Goal: Task Accomplishment & Management: Complete application form

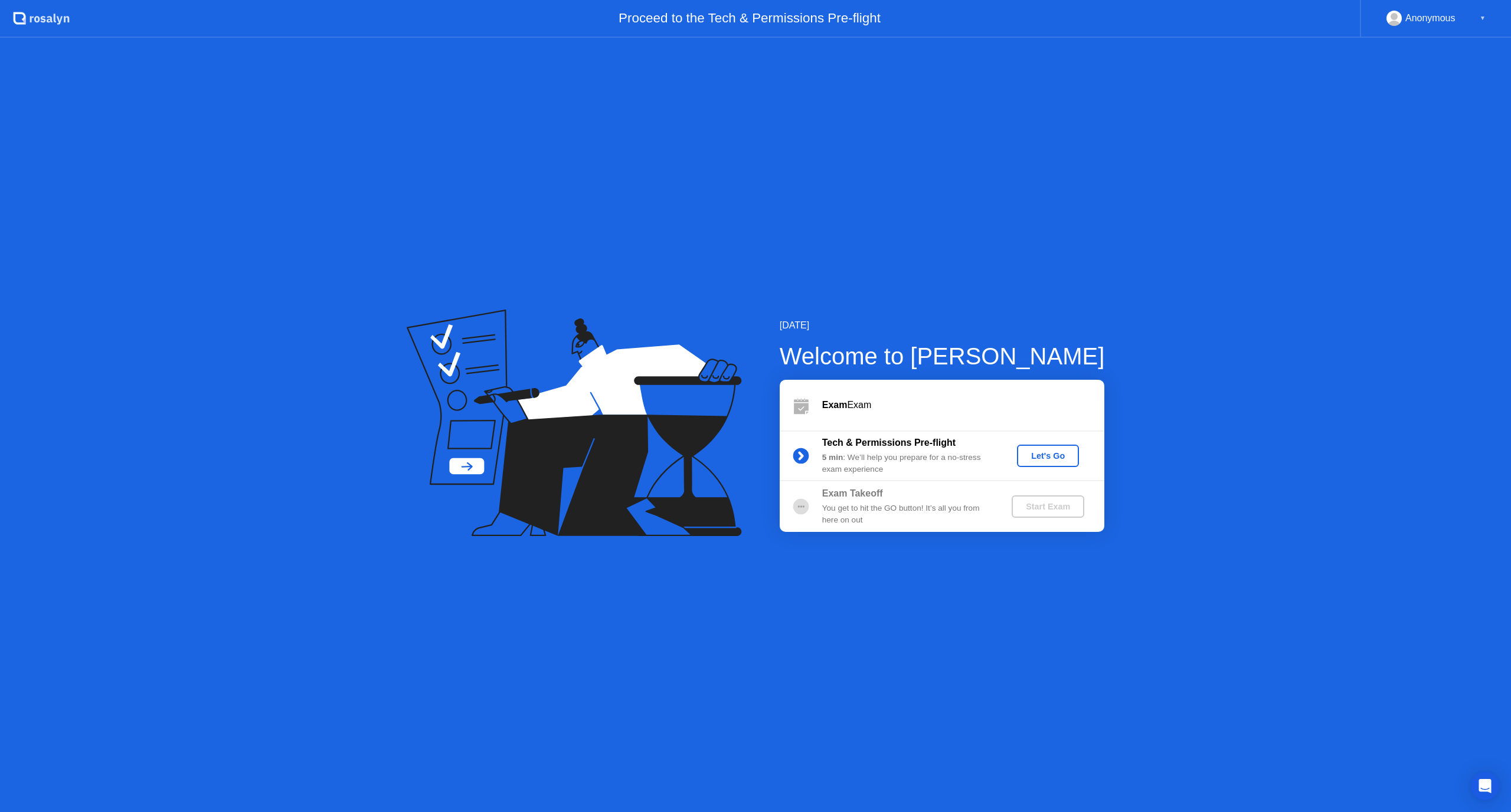
click at [1039, 511] on div "Start Exam" at bounding box center [1047, 507] width 63 height 9
click at [1046, 461] on div "Let's Go" at bounding box center [1047, 456] width 53 height 9
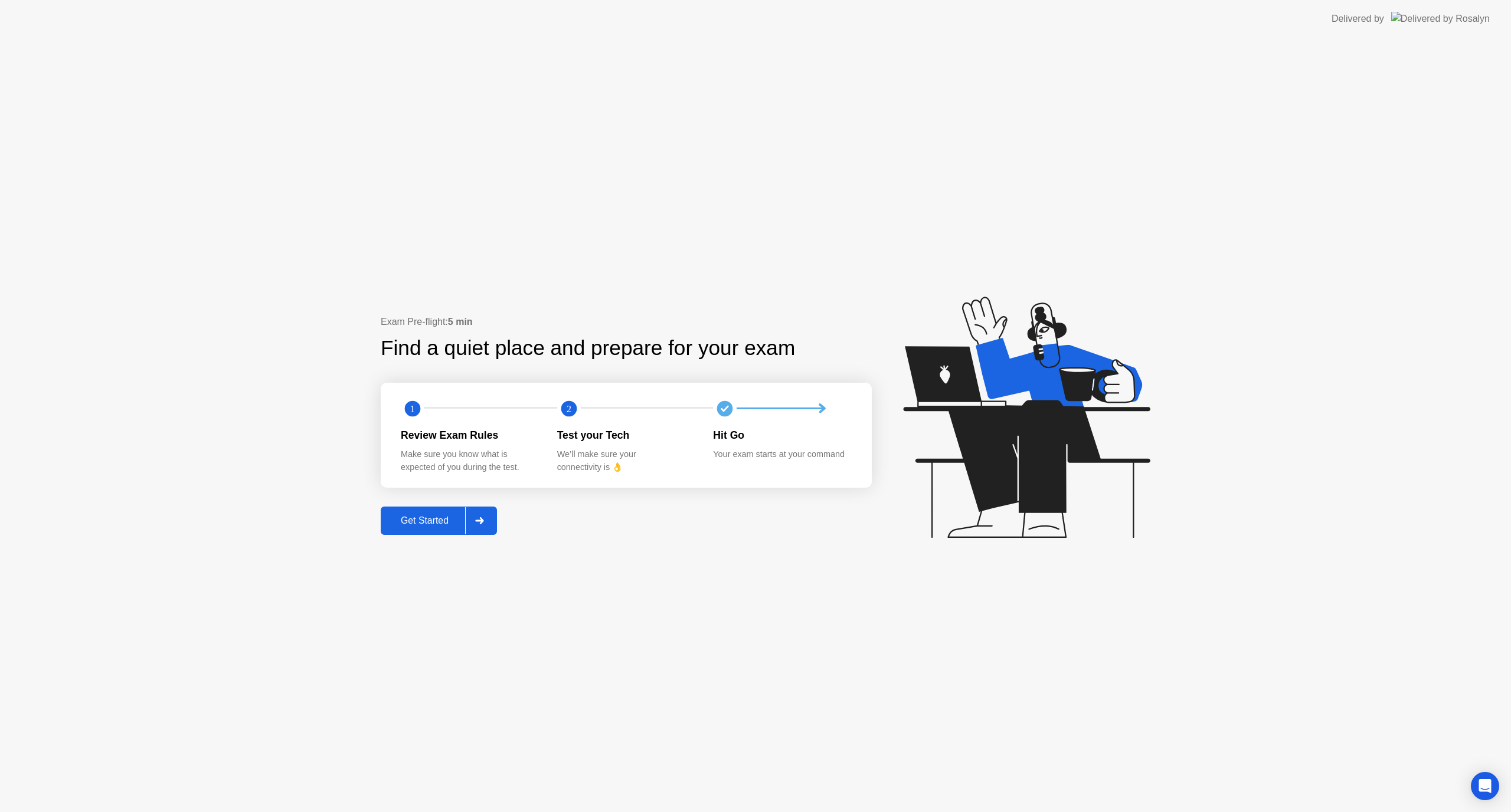
click at [435, 515] on div "Get Started" at bounding box center [424, 521] width 81 height 11
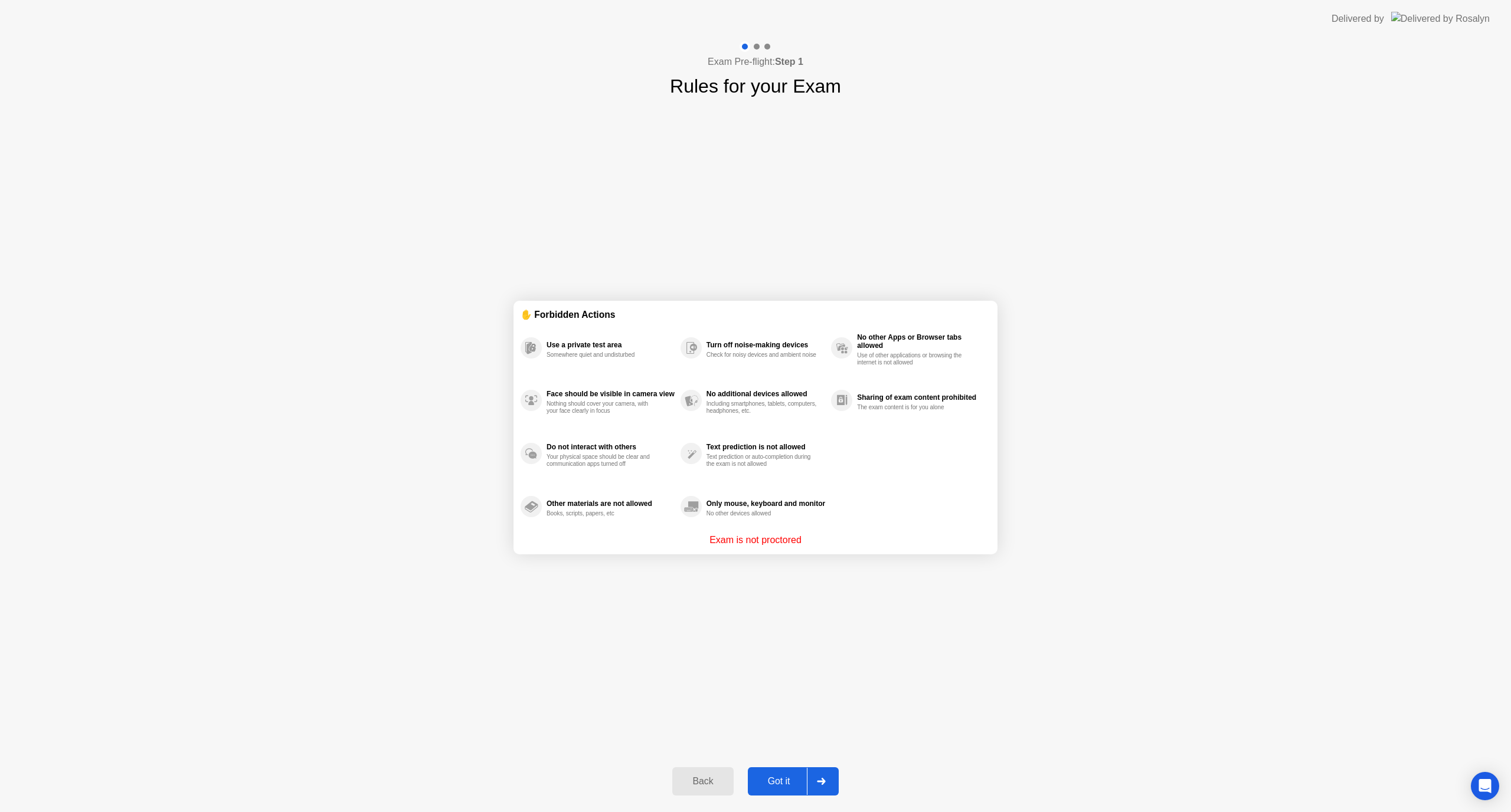
click at [774, 776] on div "Got it" at bounding box center [778, 781] width 55 height 11
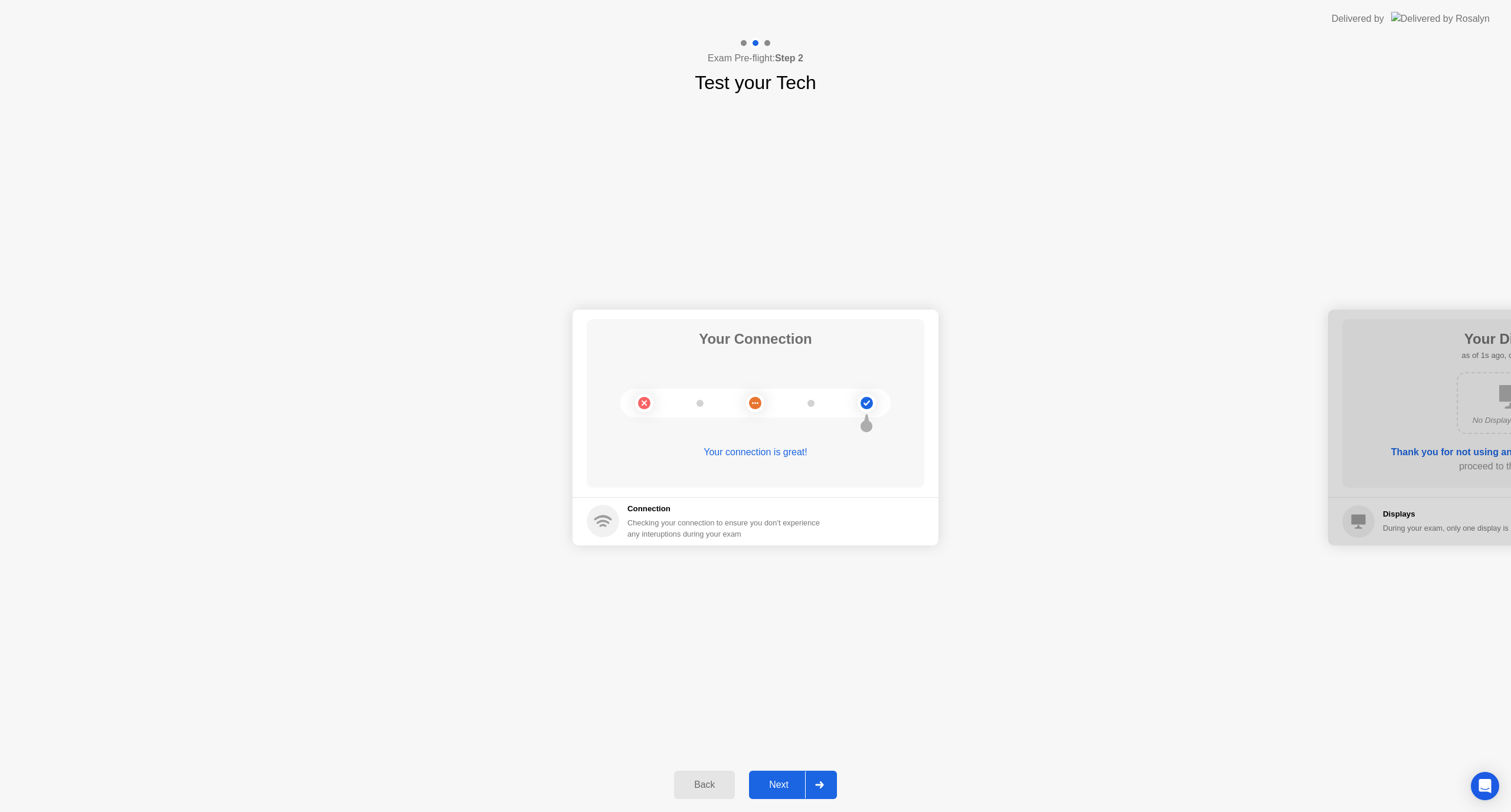
click at [790, 775] on button "Next" at bounding box center [793, 785] width 88 height 29
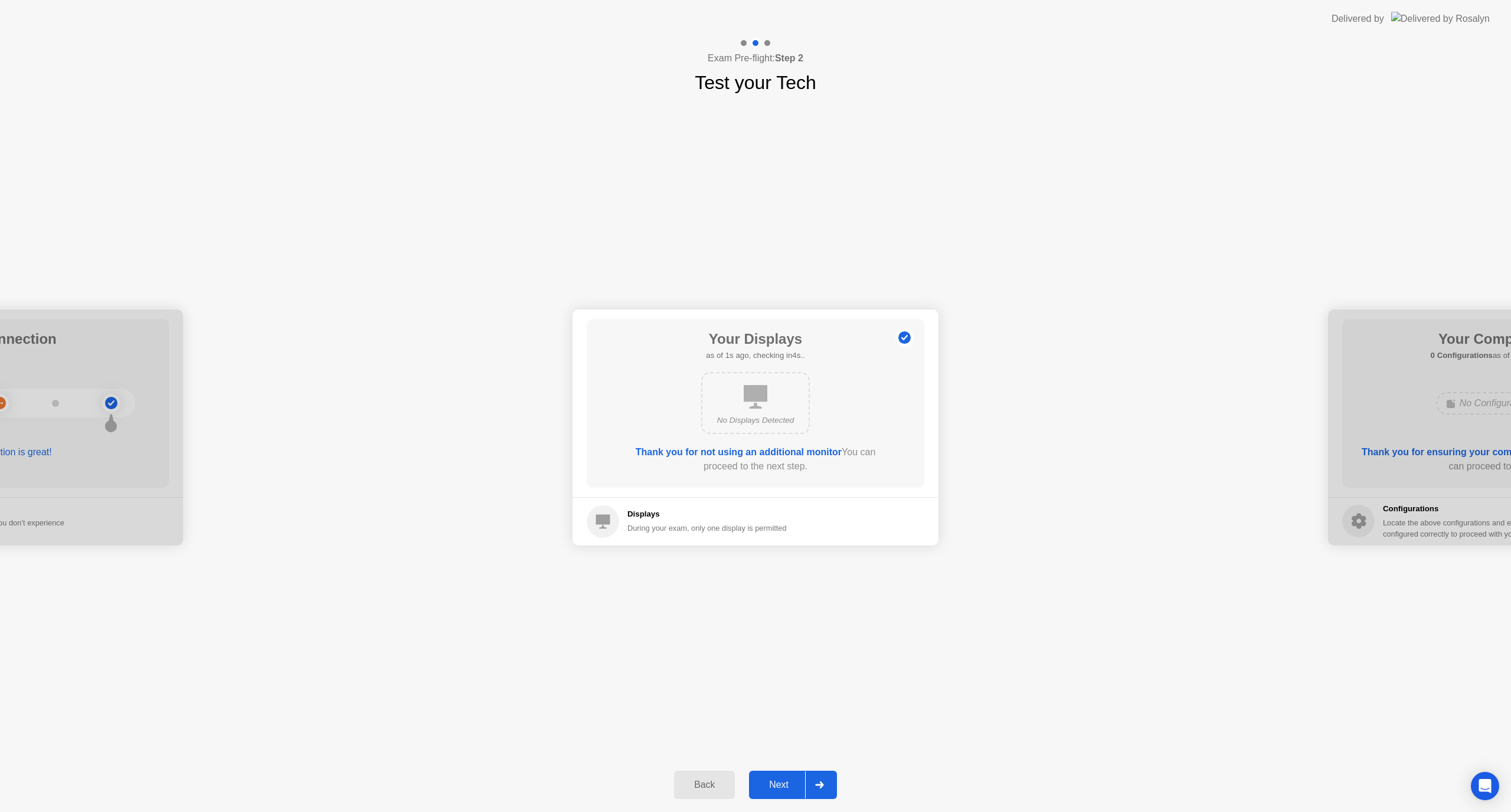
click at [794, 786] on div "Next" at bounding box center [778, 785] width 53 height 11
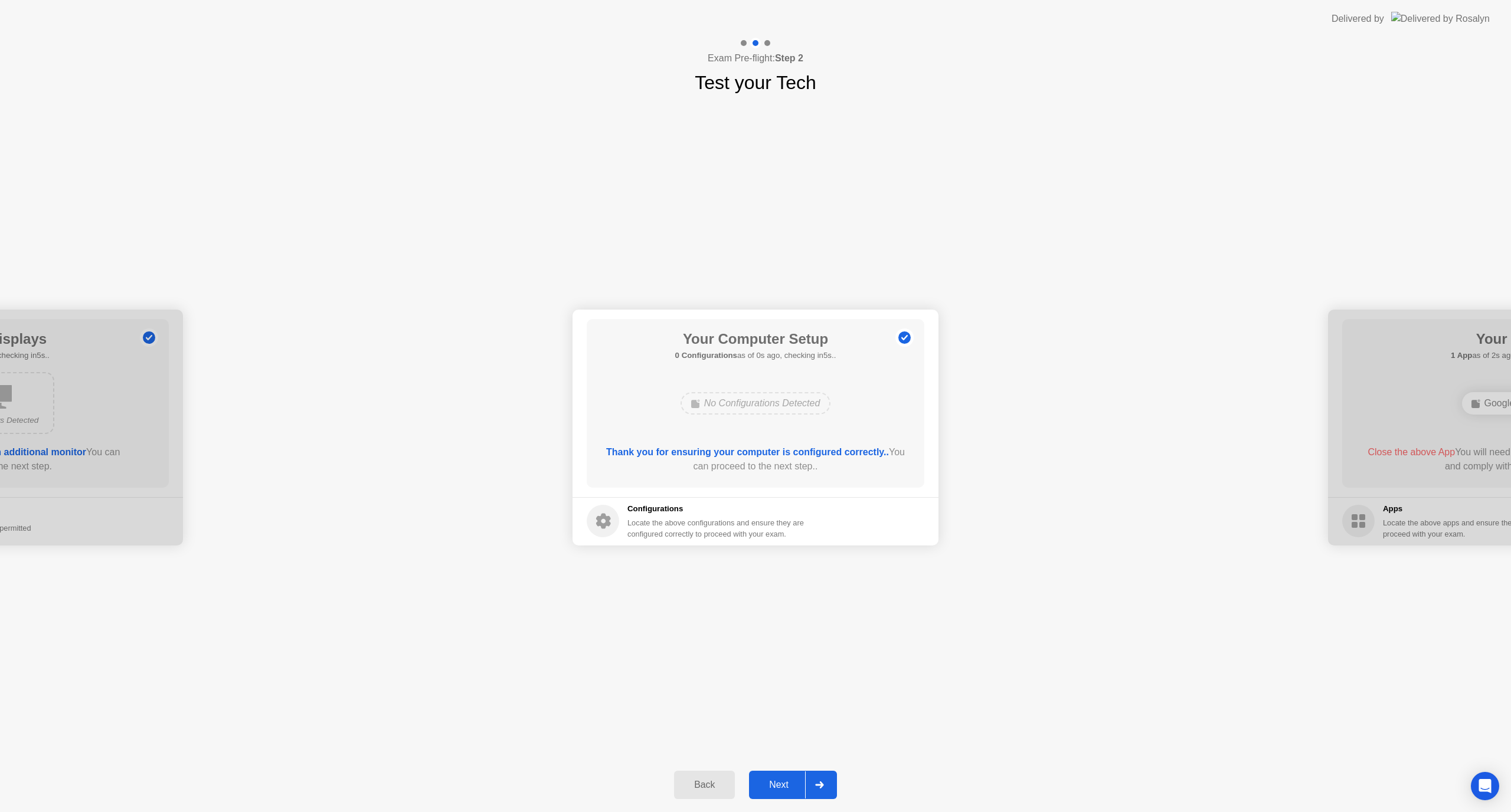
click at [794, 786] on div "Next" at bounding box center [778, 785] width 53 height 11
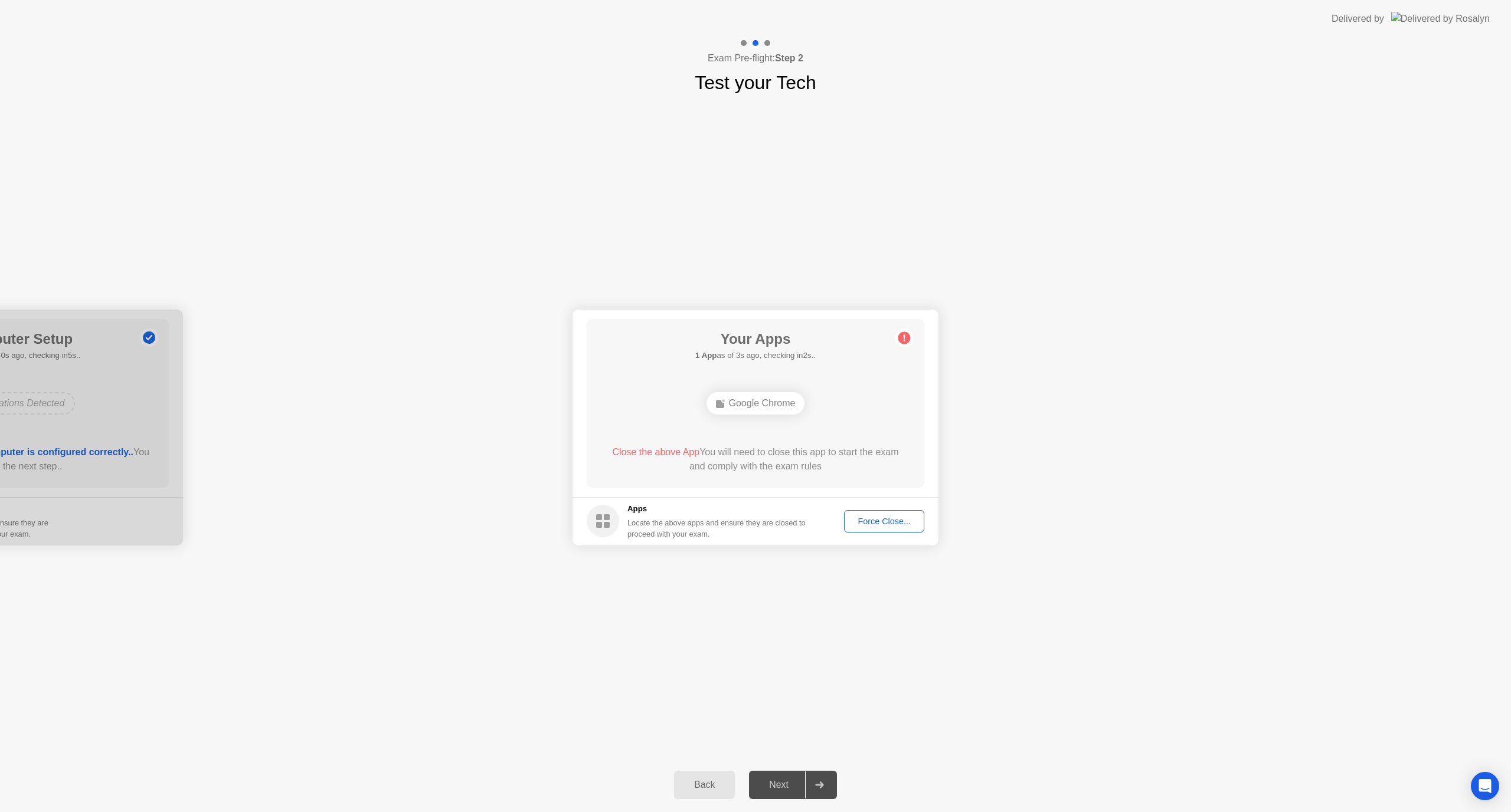
click at [870, 519] on div "Force Close..." at bounding box center [884, 521] width 72 height 9
click at [868, 525] on div "Force Close..." at bounding box center [884, 521] width 72 height 9
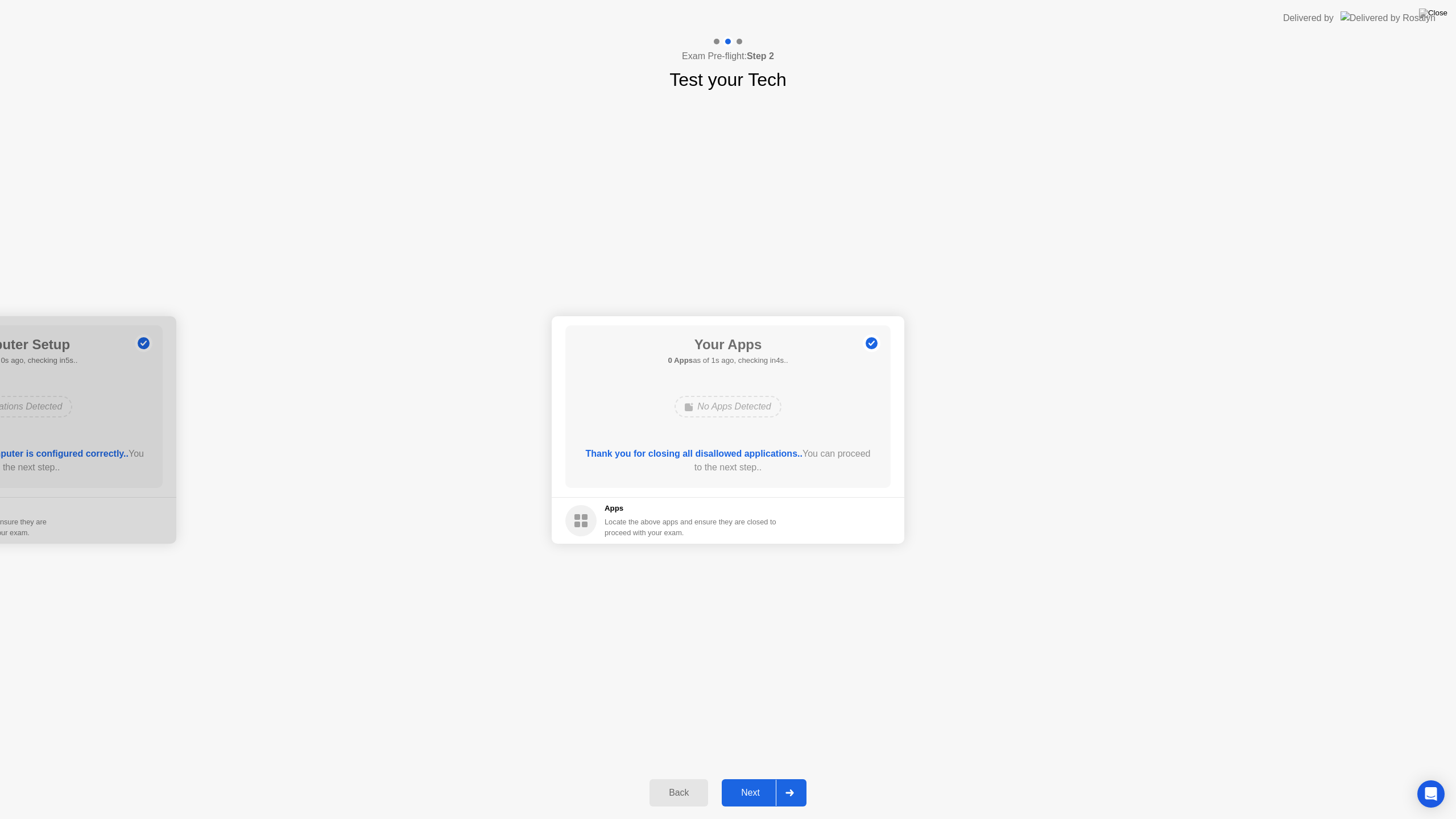
click at [750, 781] on button "Next" at bounding box center [764, 793] width 85 height 28
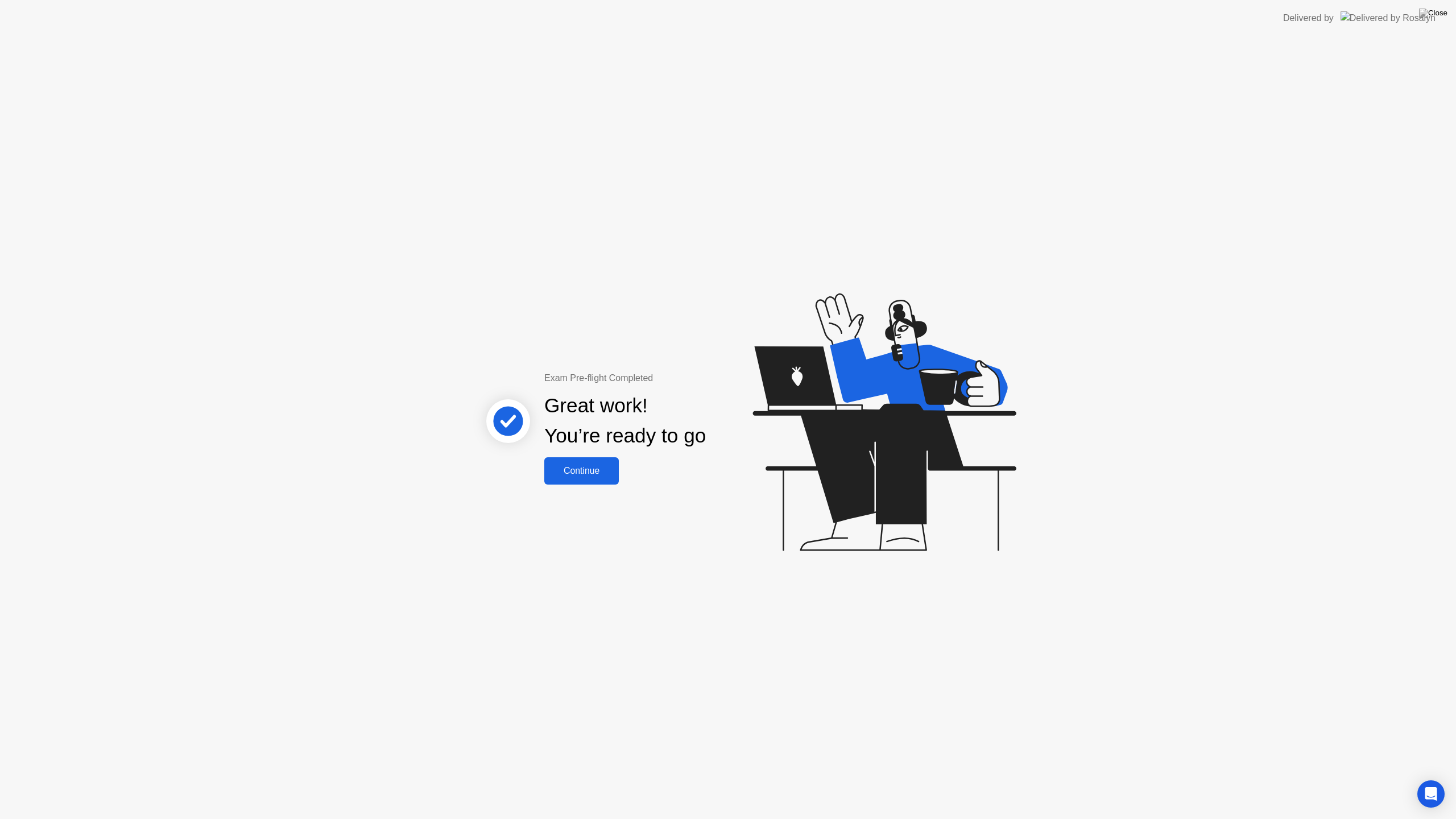
click at [607, 471] on div "Continue" at bounding box center [582, 471] width 68 height 10
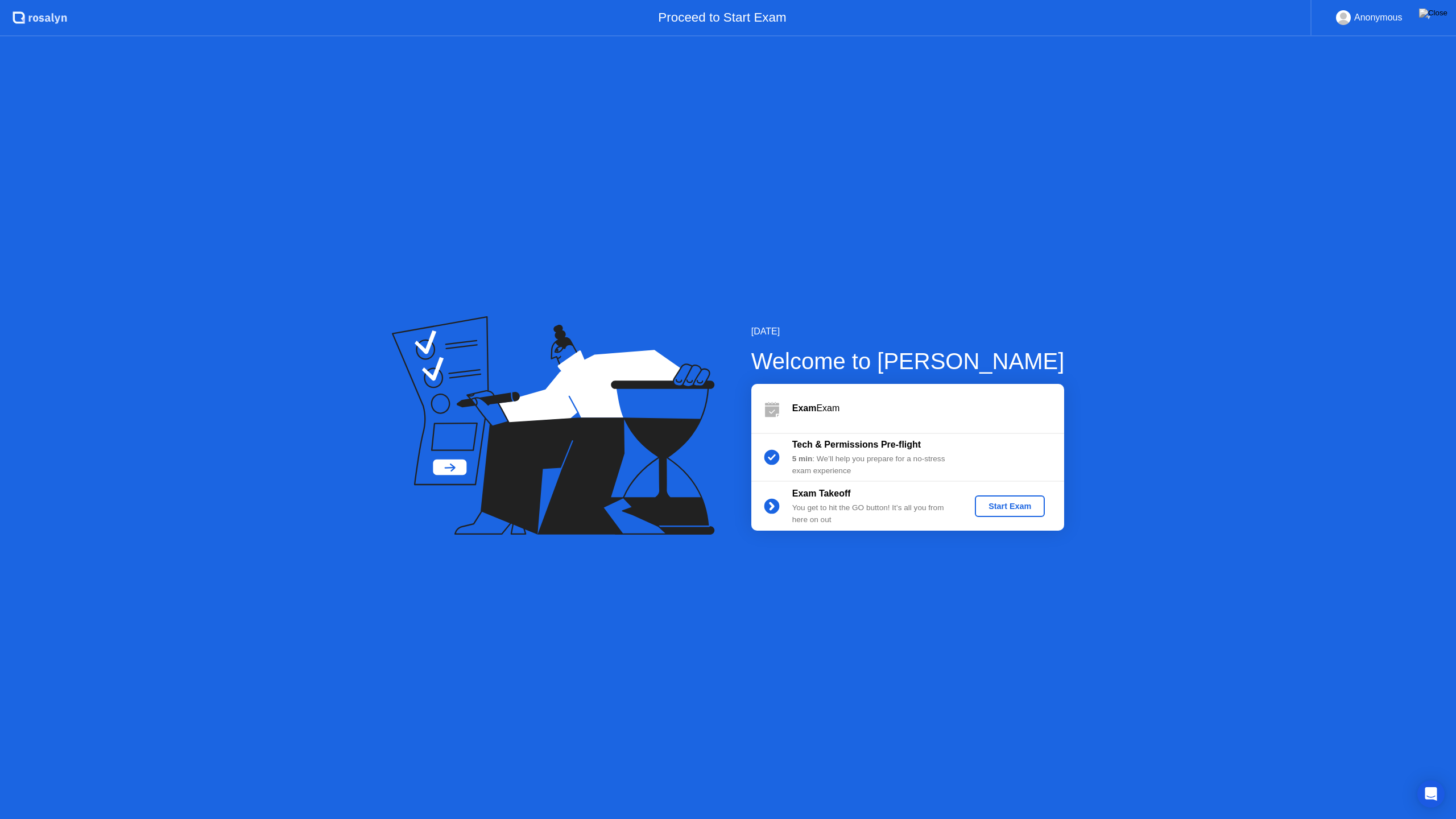
click at [996, 511] on div "Start Exam" at bounding box center [1009, 506] width 61 height 9
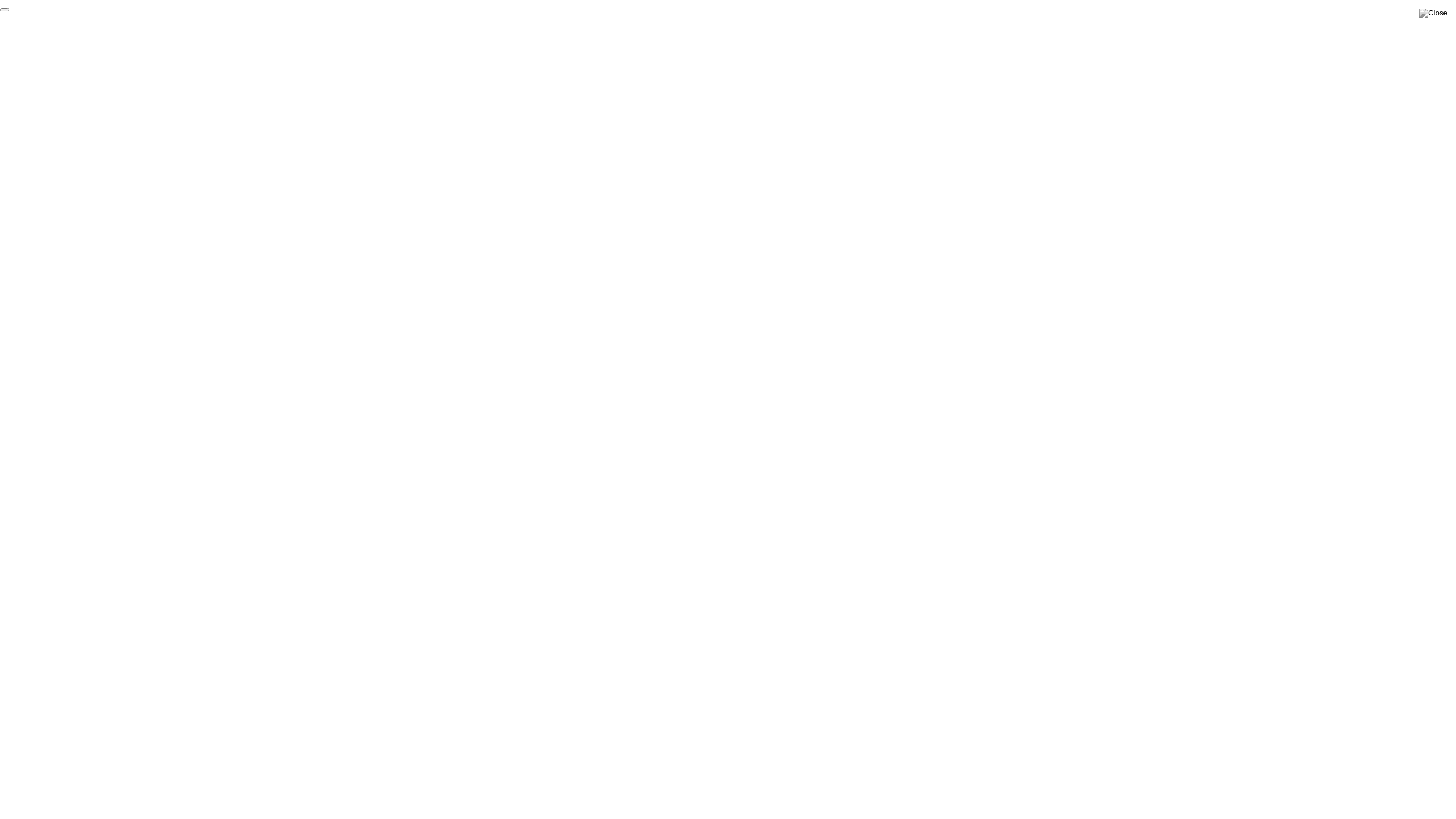
click div "End Proctoring Session"
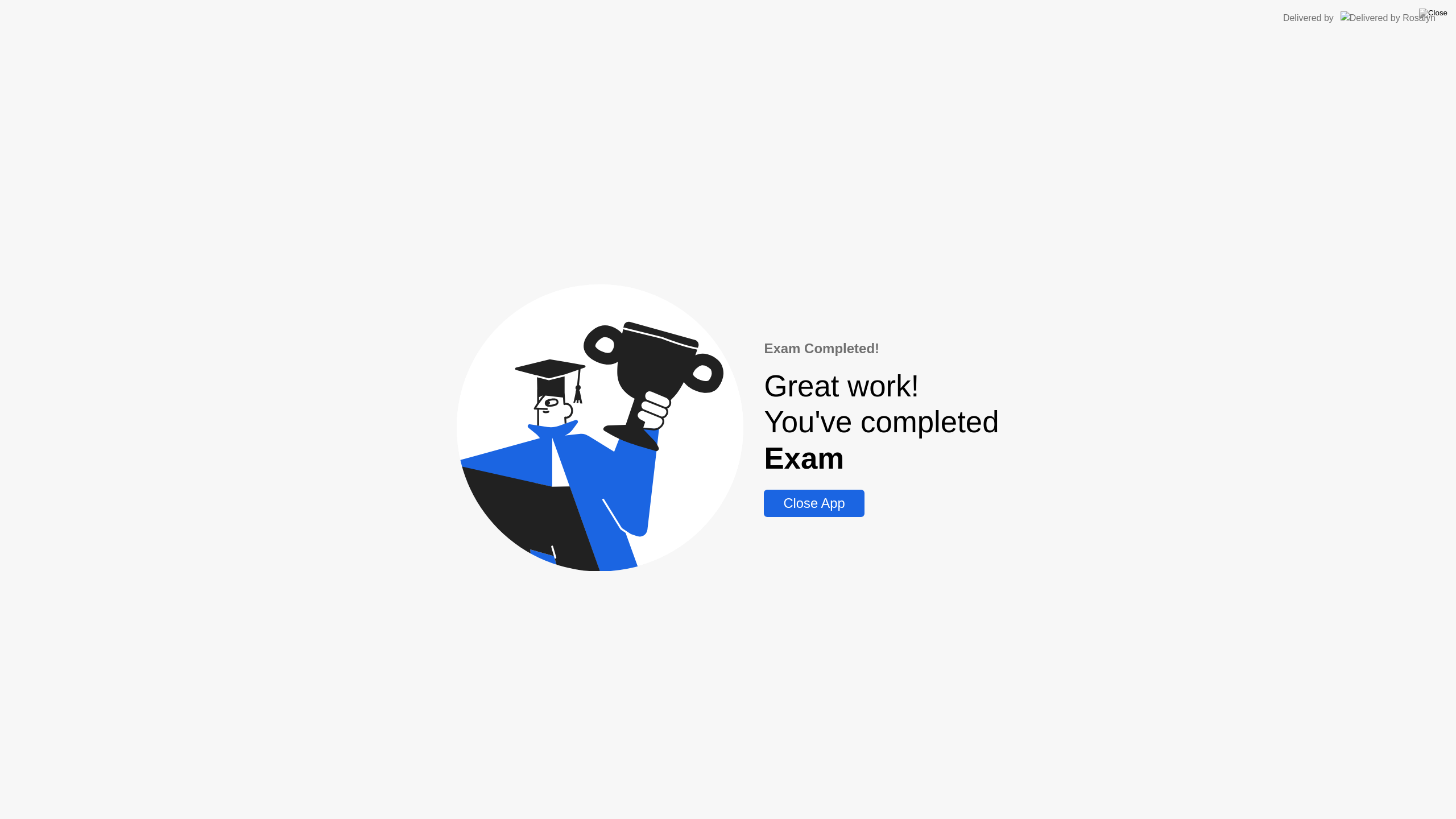
click at [828, 509] on div "Close App" at bounding box center [814, 503] width 93 height 16
